Goal: Transaction & Acquisition: Purchase product/service

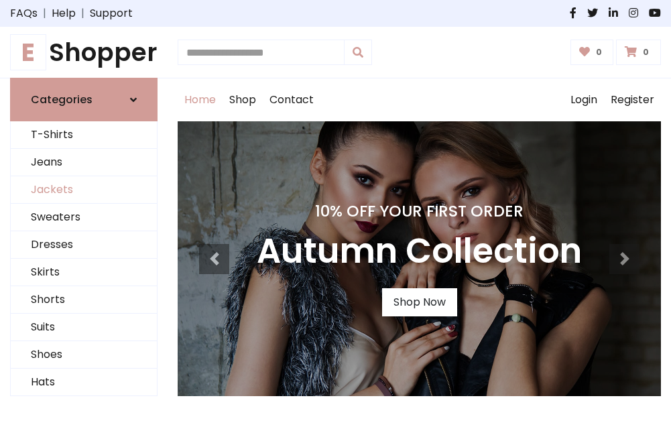
click at [84, 190] on link "Jackets" at bounding box center [84, 189] width 146 height 27
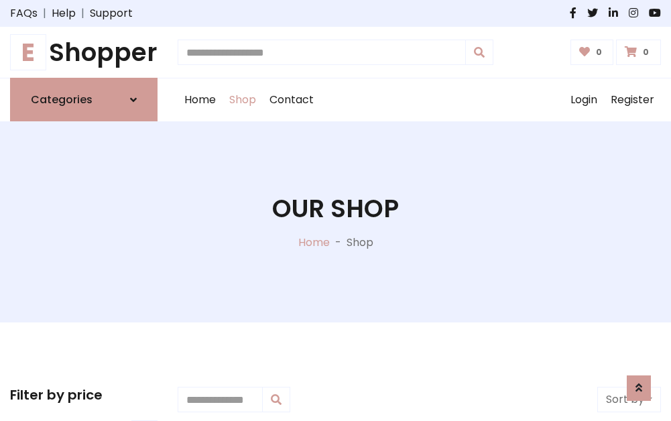
scroll to position [606, 0]
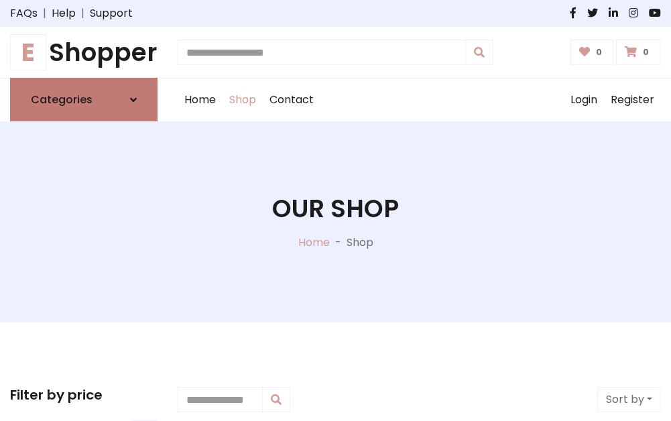
click at [84, 100] on h6 "Categories" at bounding box center [62, 99] width 62 height 13
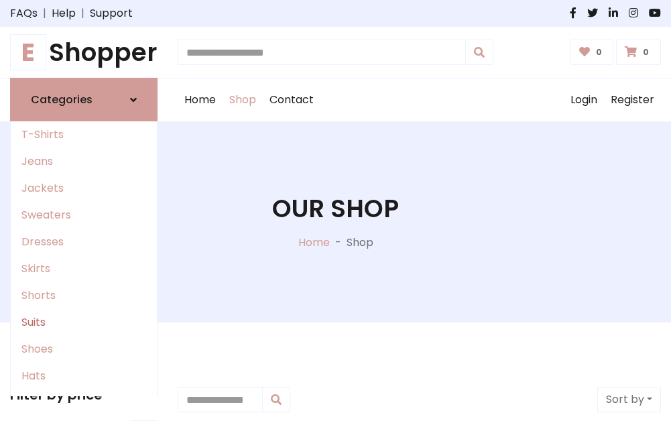
click at [84, 322] on link "Suits" at bounding box center [84, 322] width 146 height 27
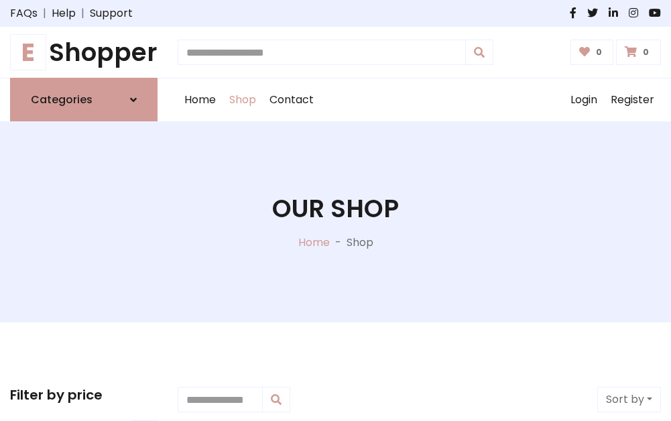
scroll to position [968, 0]
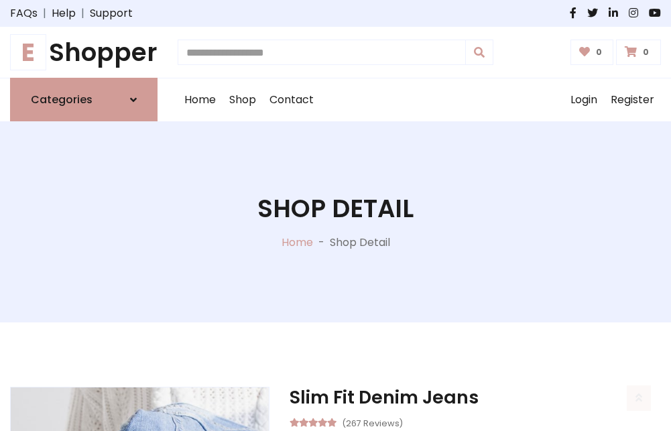
scroll to position [1252, 0]
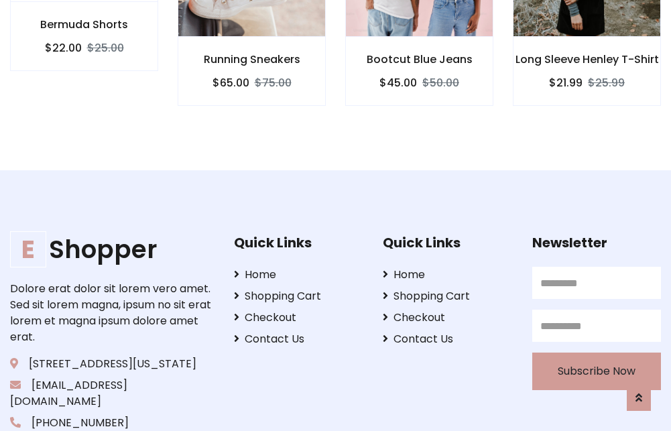
scroll to position [1251, 0]
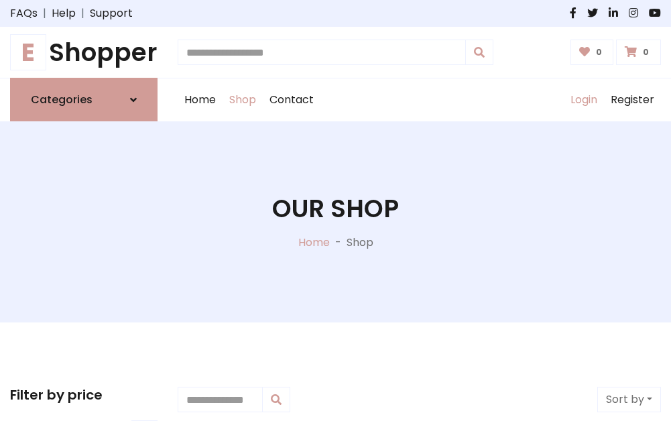
click at [583, 100] on link "Login" at bounding box center [583, 99] width 40 height 43
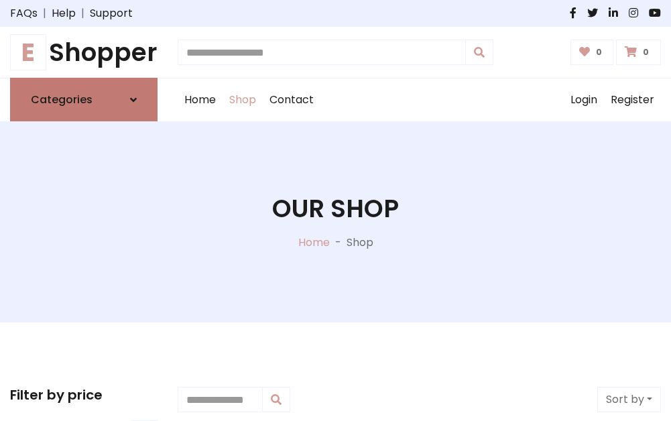
click at [133, 100] on icon at bounding box center [133, 99] width 7 height 11
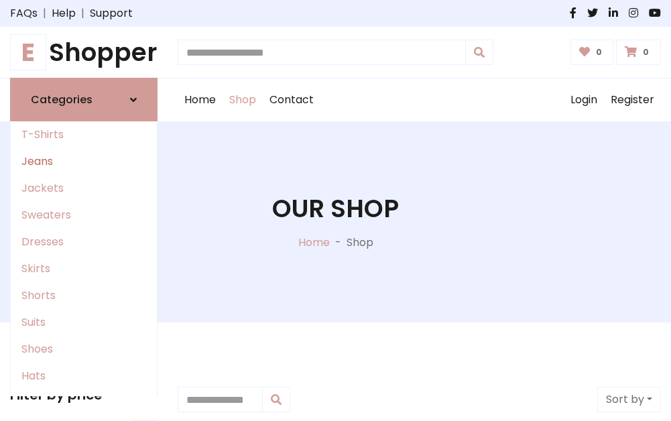
click at [84, 161] on link "Jeans" at bounding box center [84, 161] width 146 height 27
